Goal: Browse casually

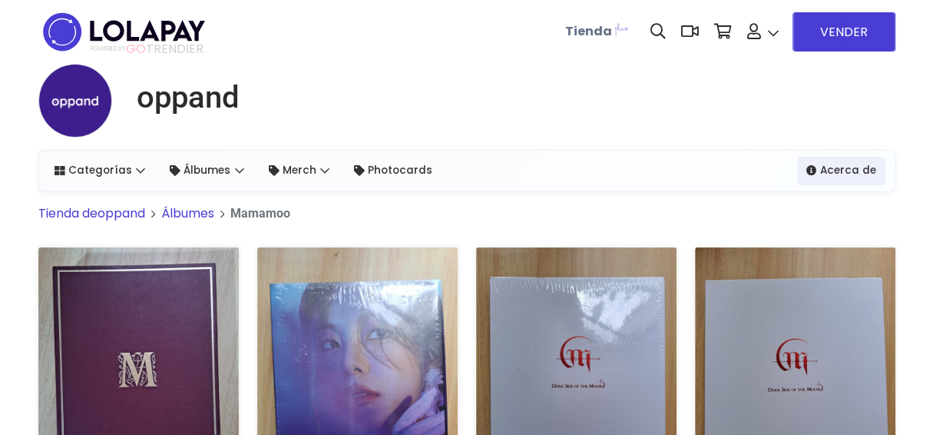
click at [207, 97] on h1 "oppand" at bounding box center [188, 97] width 103 height 37
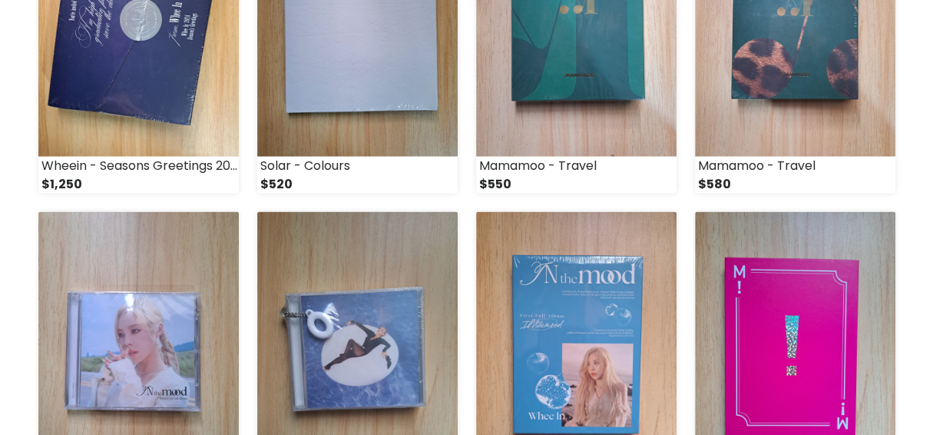
scroll to position [1505, 0]
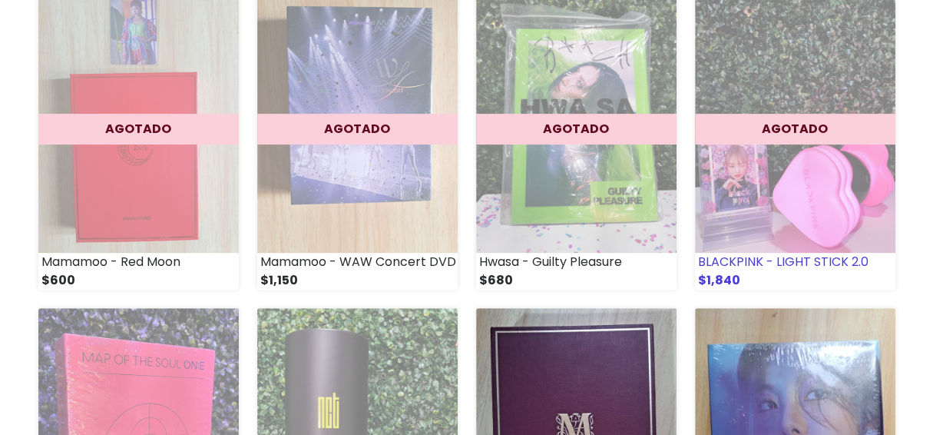
scroll to position [226, 0]
